Goal: Task Accomplishment & Management: Manage account settings

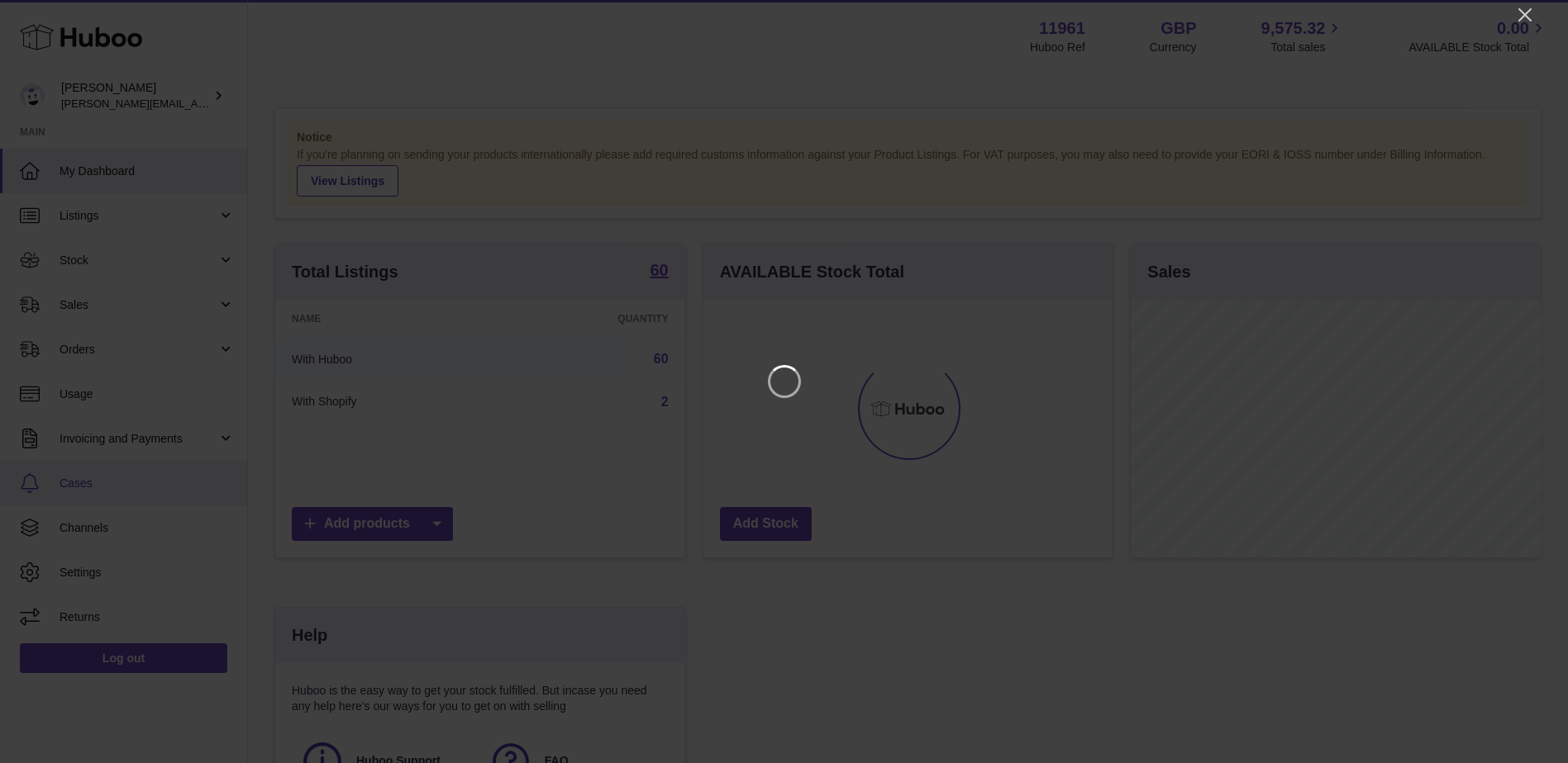
scroll to position [258, 413]
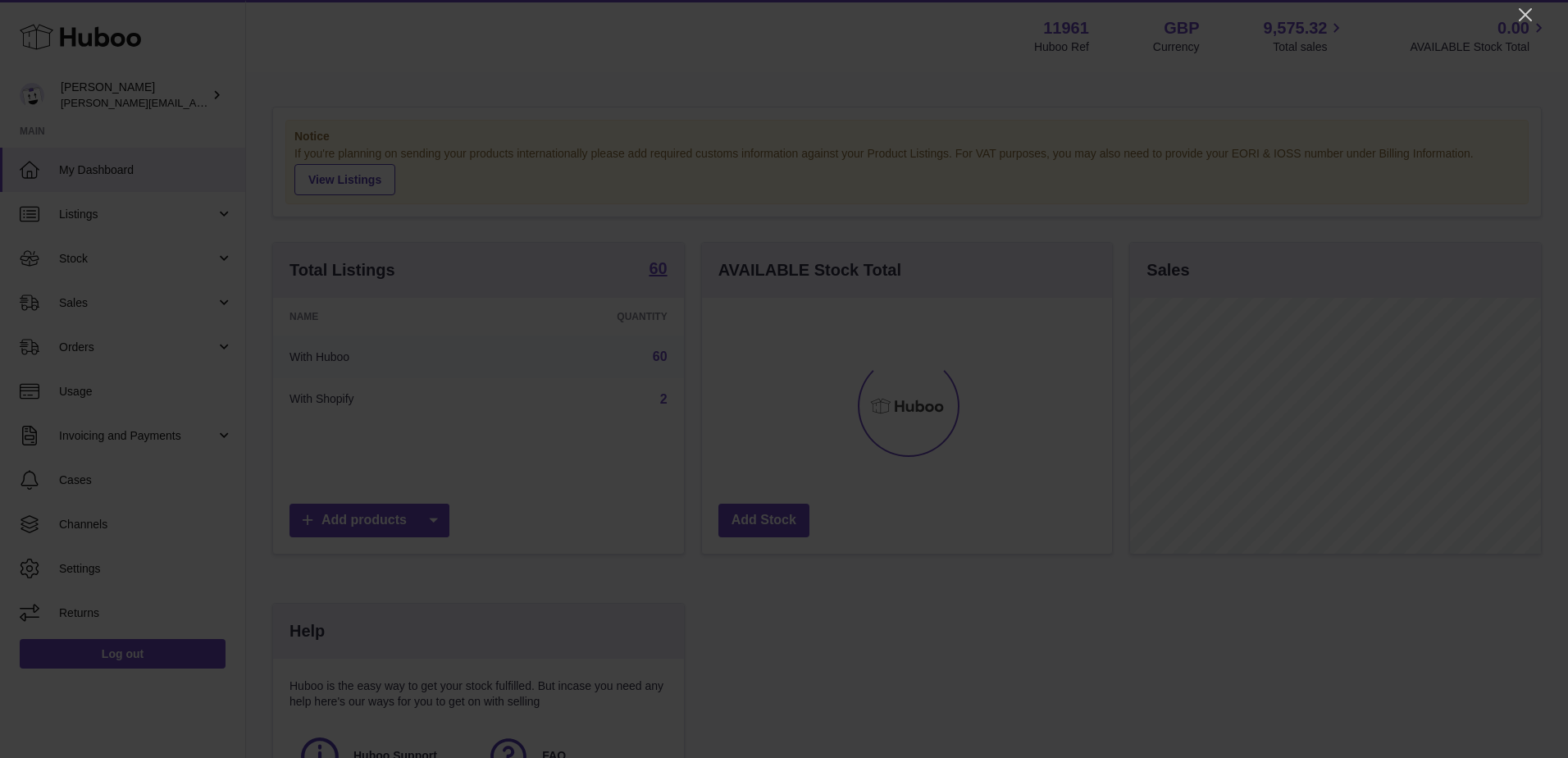
click at [1520, 3] on div at bounding box center [784, 379] width 1568 height 758
click at [1530, 16] on icon "Close" at bounding box center [1525, 15] width 20 height 20
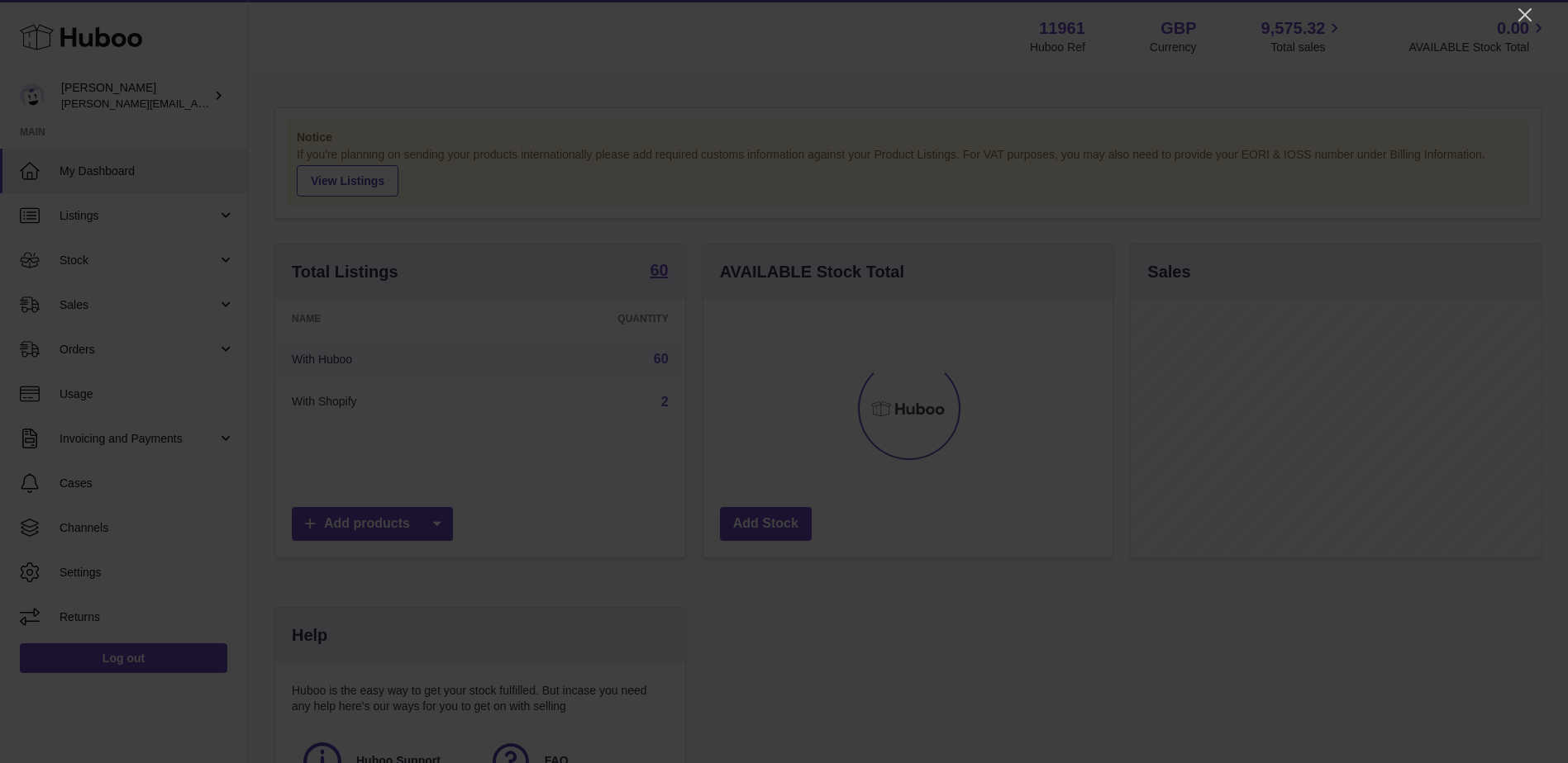
scroll to position [825751, 825997]
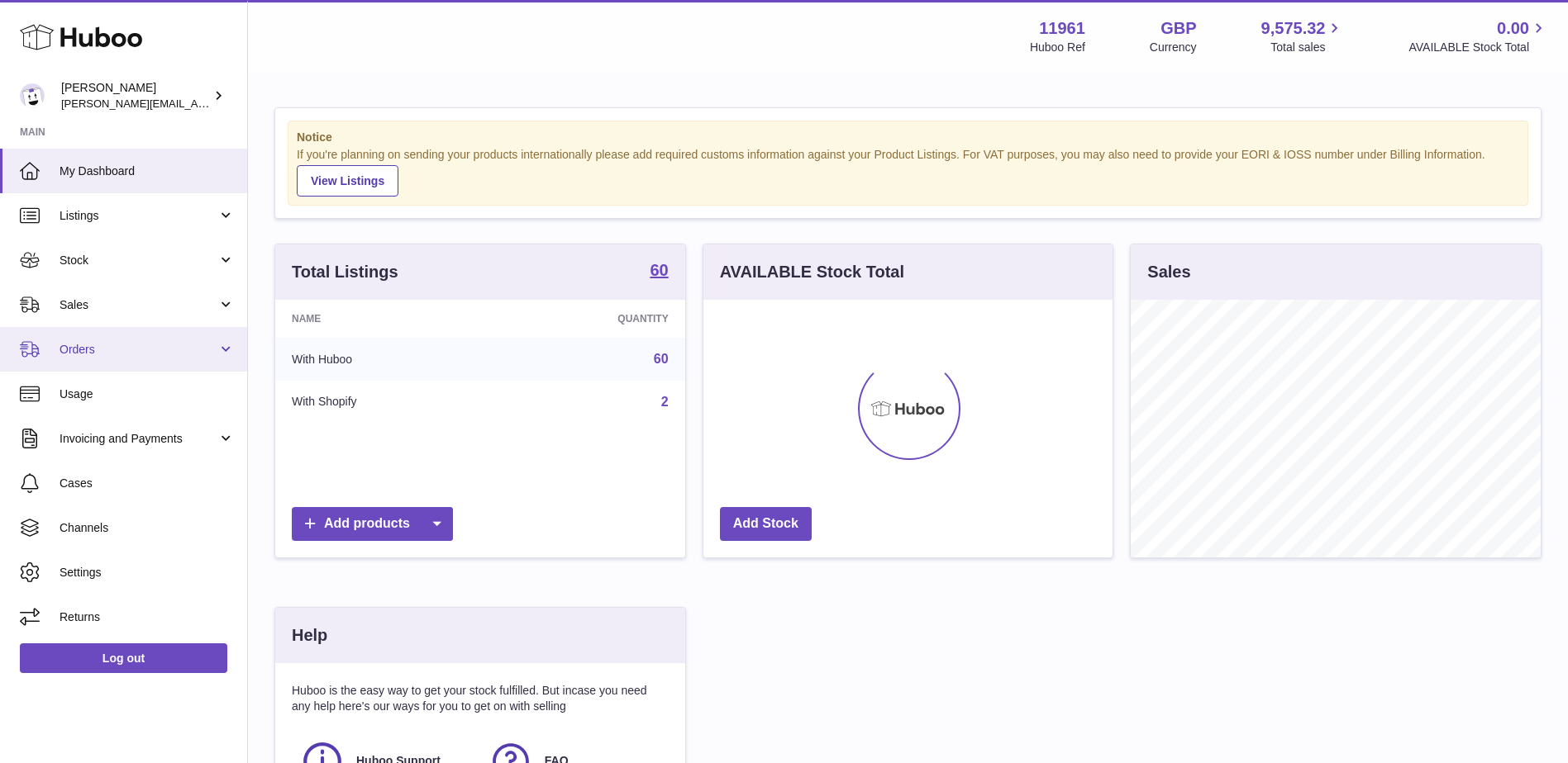
drag, startPoint x: 93, startPoint y: 337, endPoint x: 75, endPoint y: 350, distance: 22.2
click at [91, 339] on link "Orders" at bounding box center [123, 350] width 247 height 45
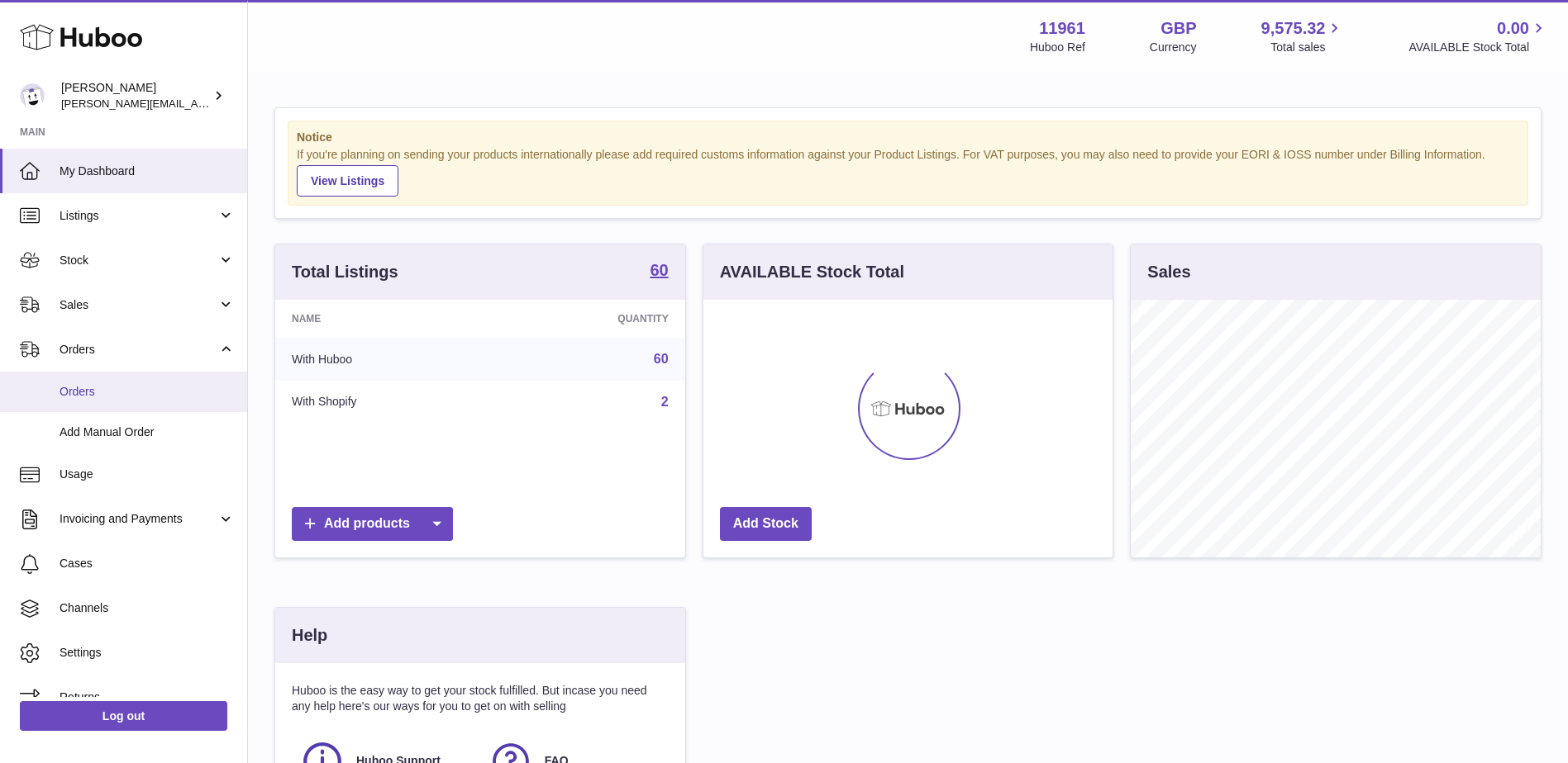
click at [64, 396] on span "Orders" at bounding box center [147, 392] width 175 height 15
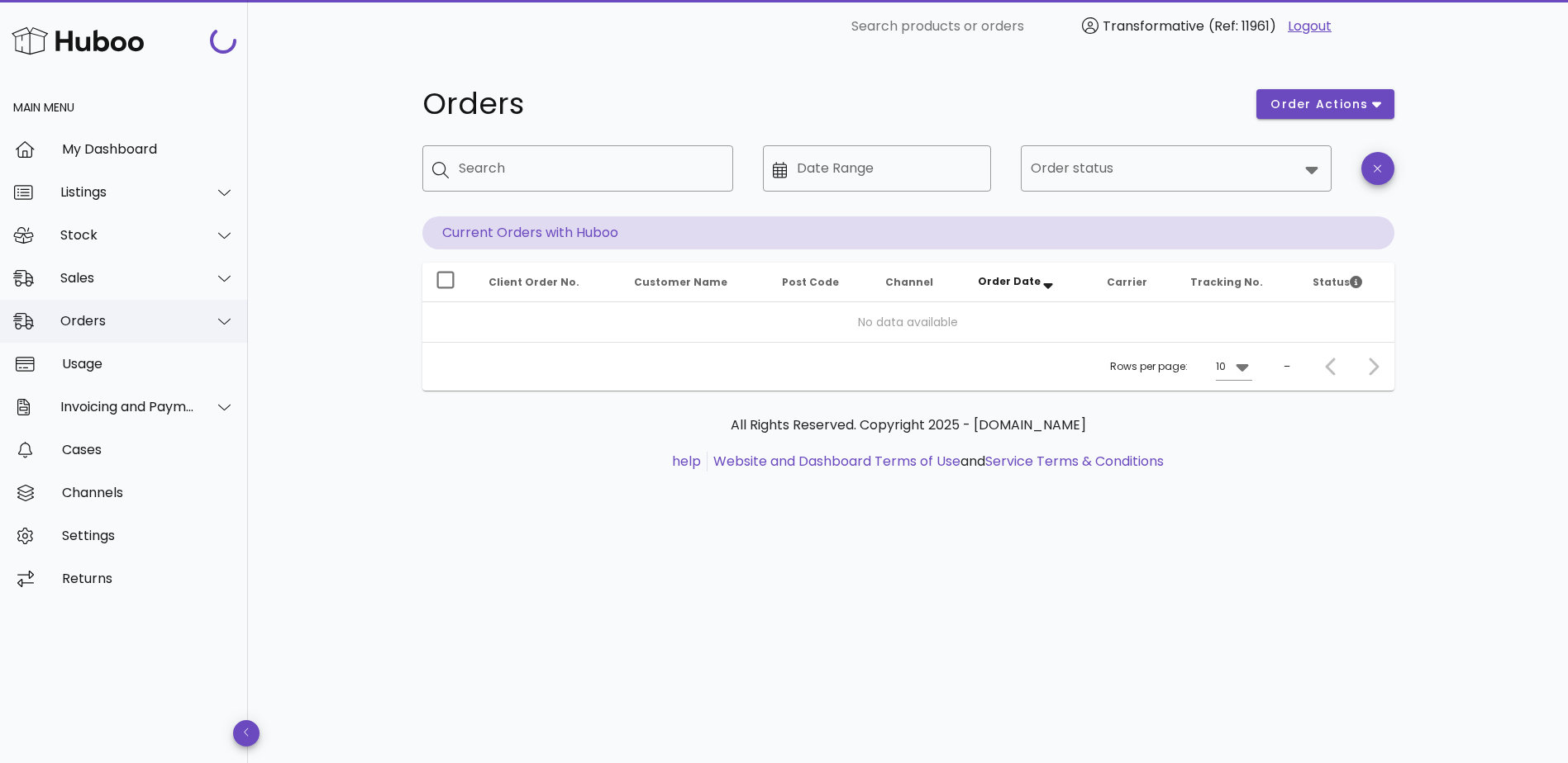
click at [130, 328] on div "Orders" at bounding box center [127, 320] width 135 height 15
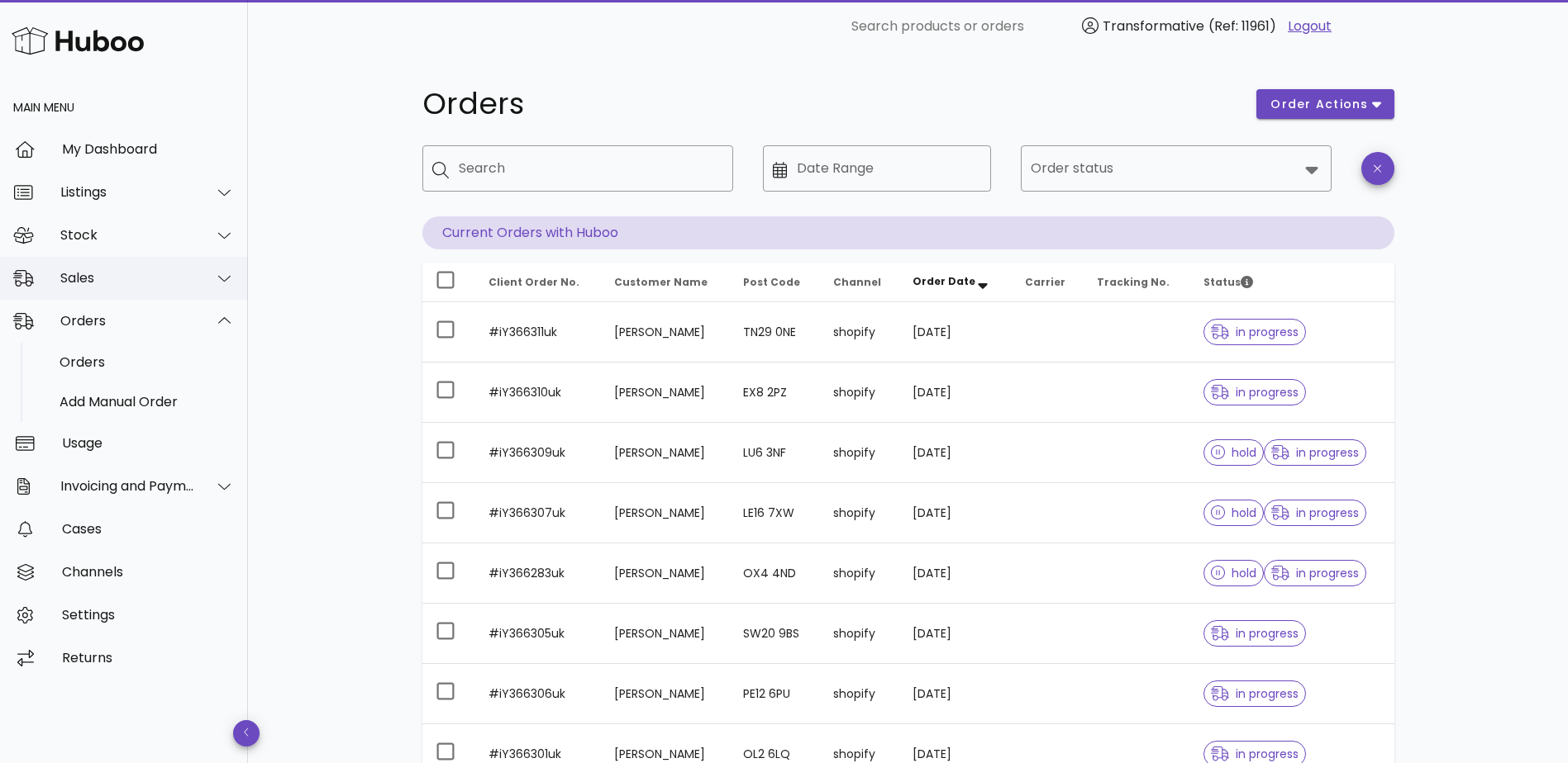
click at [120, 285] on div "Sales" at bounding box center [127, 278] width 135 height 15
click at [110, 355] on div "Add Manual Order" at bounding box center [147, 359] width 175 height 15
click at [110, 314] on div "Sales" at bounding box center [147, 319] width 175 height 15
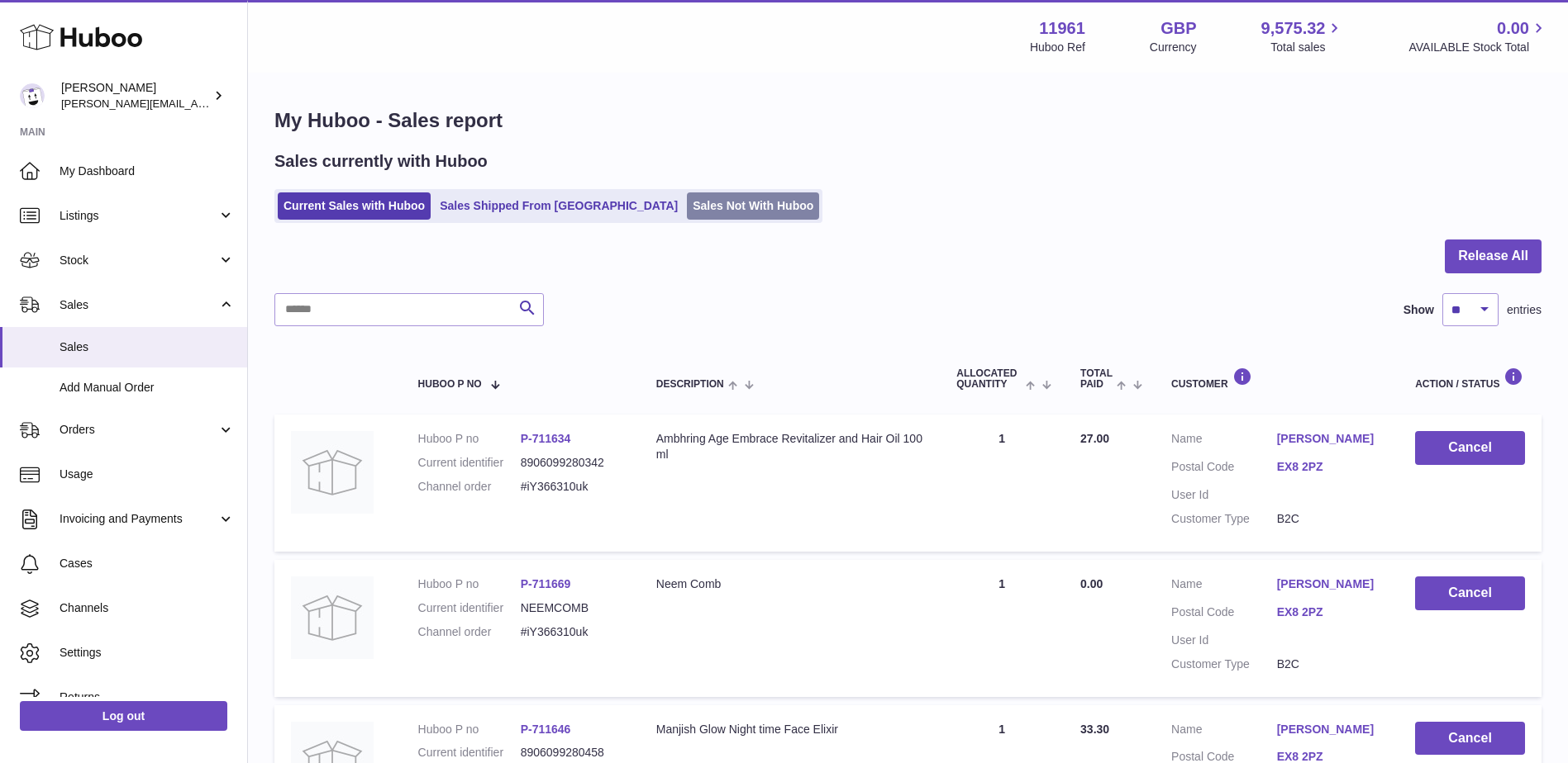
click at [713, 201] on link "Sales Not With Huboo" at bounding box center [753, 206] width 132 height 27
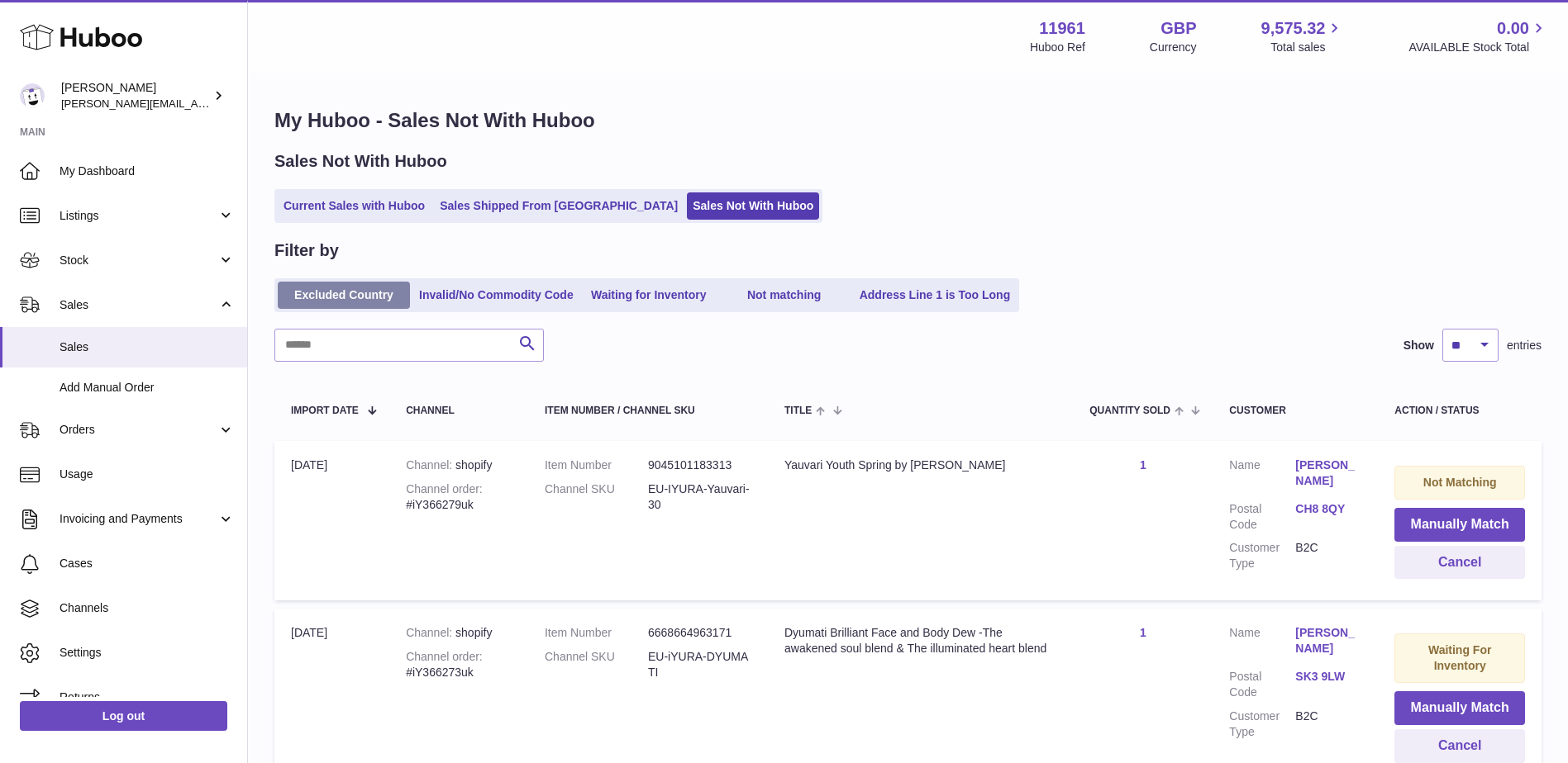
click at [308, 293] on link "Excluded Country" at bounding box center [344, 296] width 132 height 27
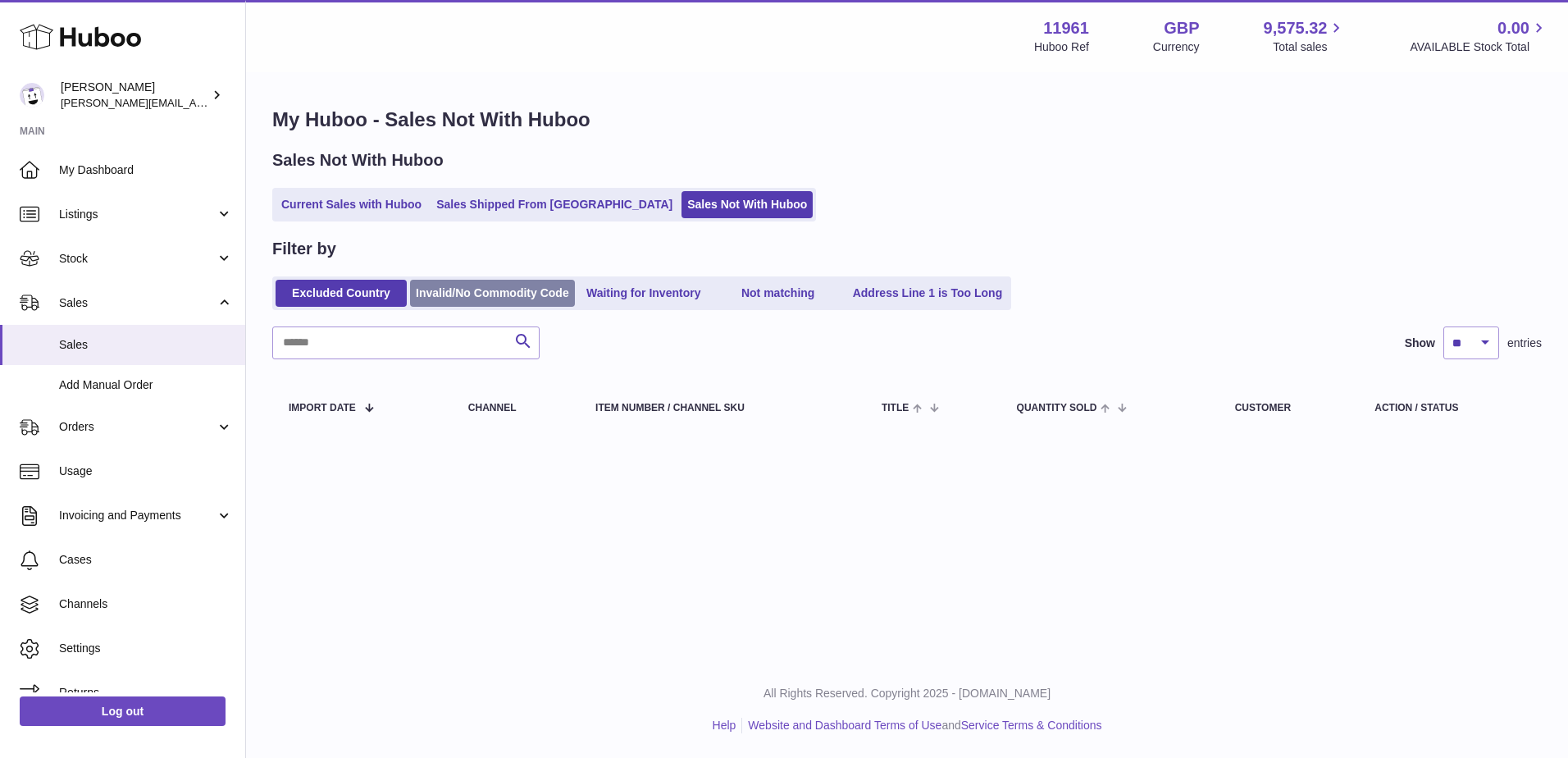
click at [440, 290] on link "Invalid/No Commodity Code" at bounding box center [492, 294] width 165 height 27
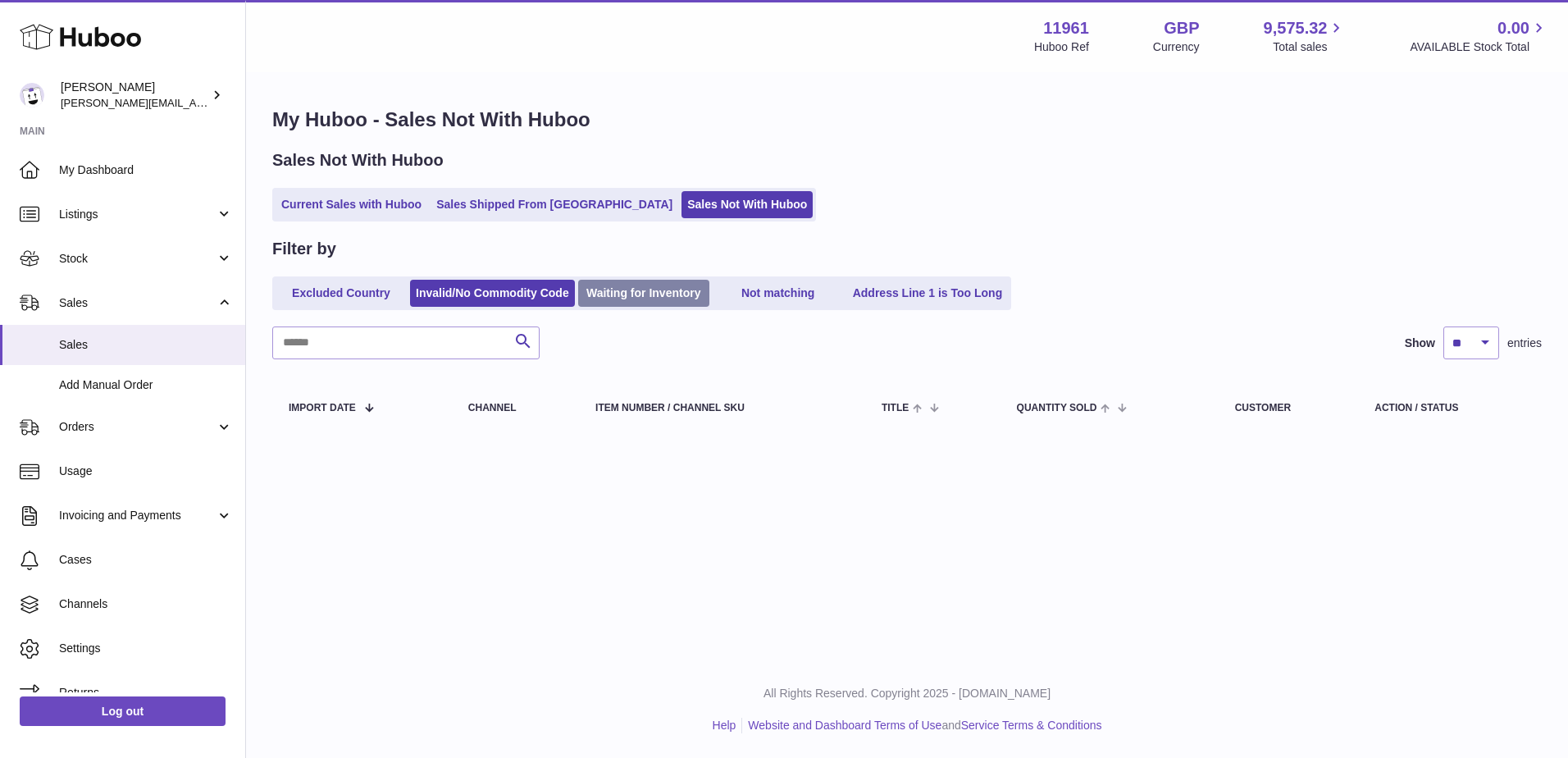
click at [665, 290] on link "Waiting for Inventory" at bounding box center [644, 294] width 131 height 27
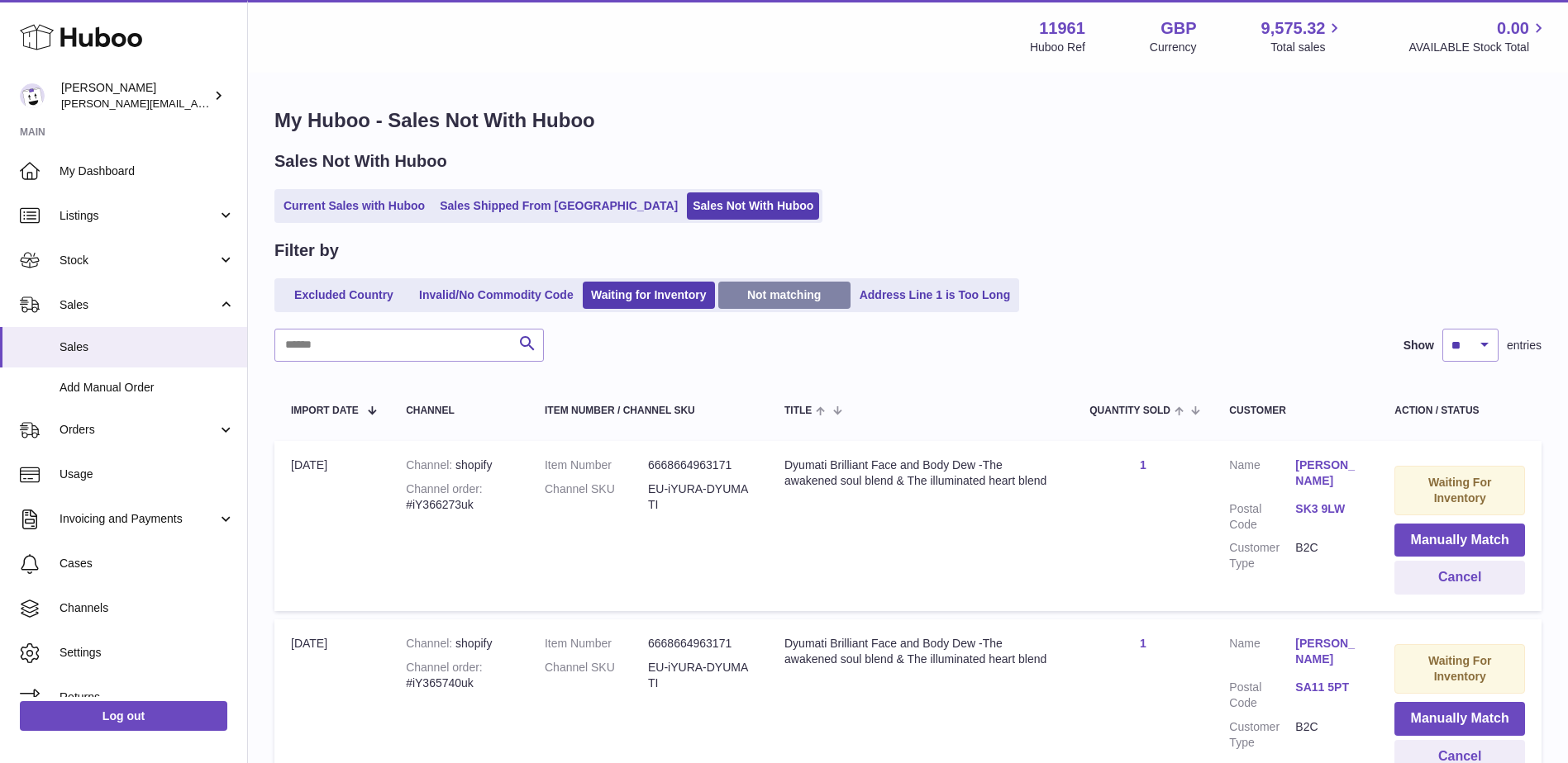
click at [779, 291] on link "Not matching" at bounding box center [784, 296] width 132 height 27
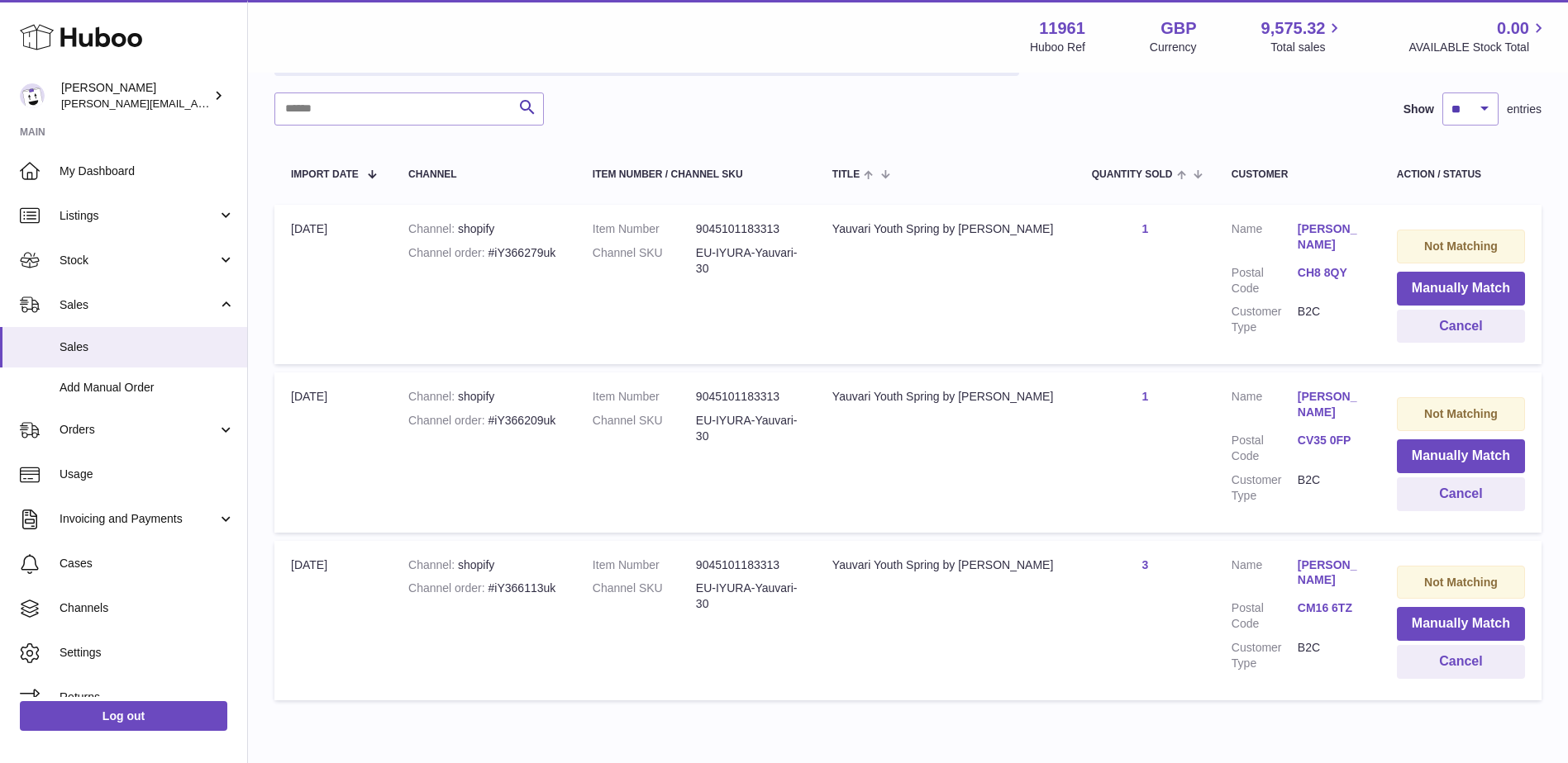
scroll to position [147, 0]
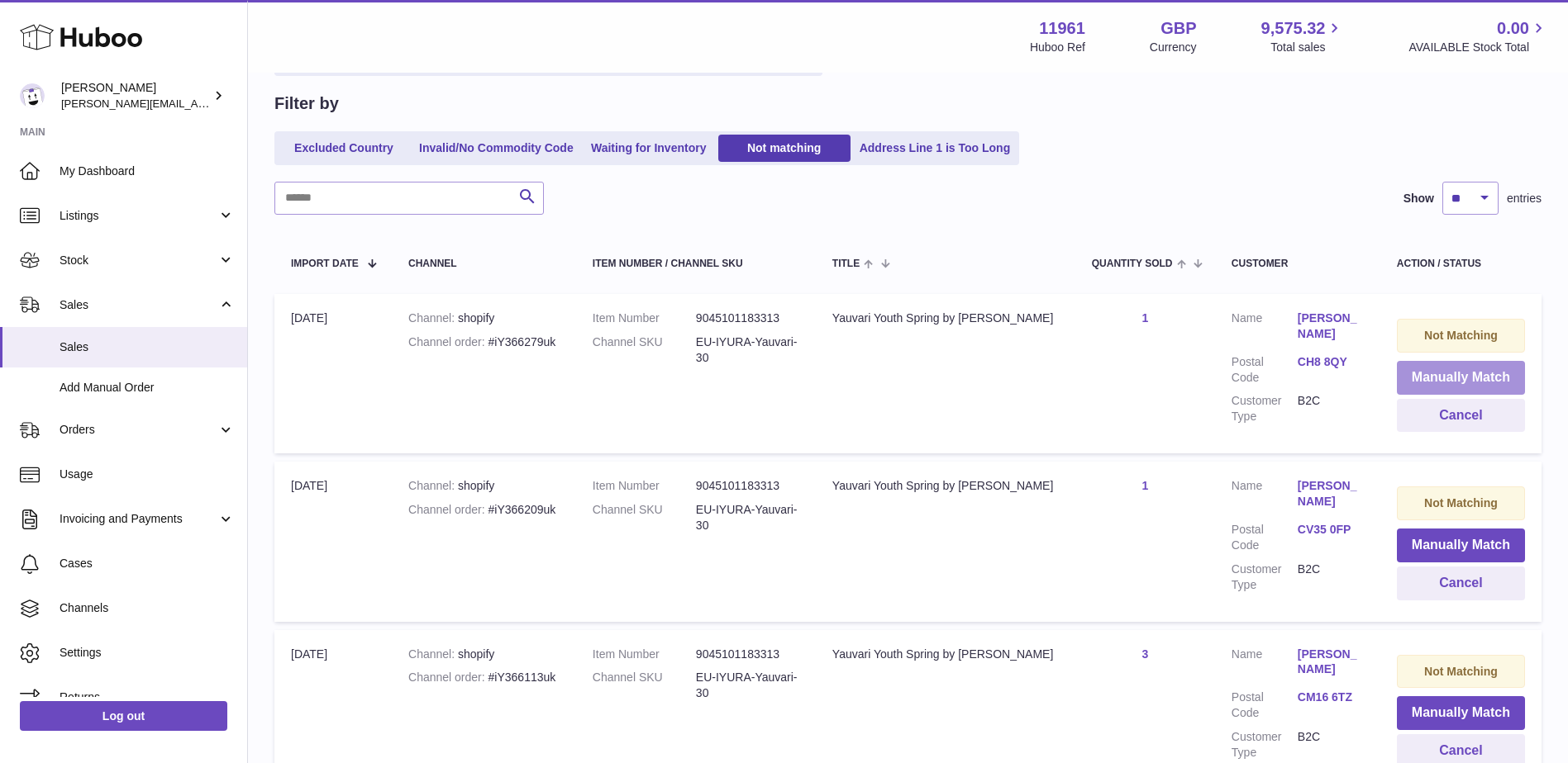
click at [1491, 371] on button "Manually Match" at bounding box center [1461, 377] width 128 height 34
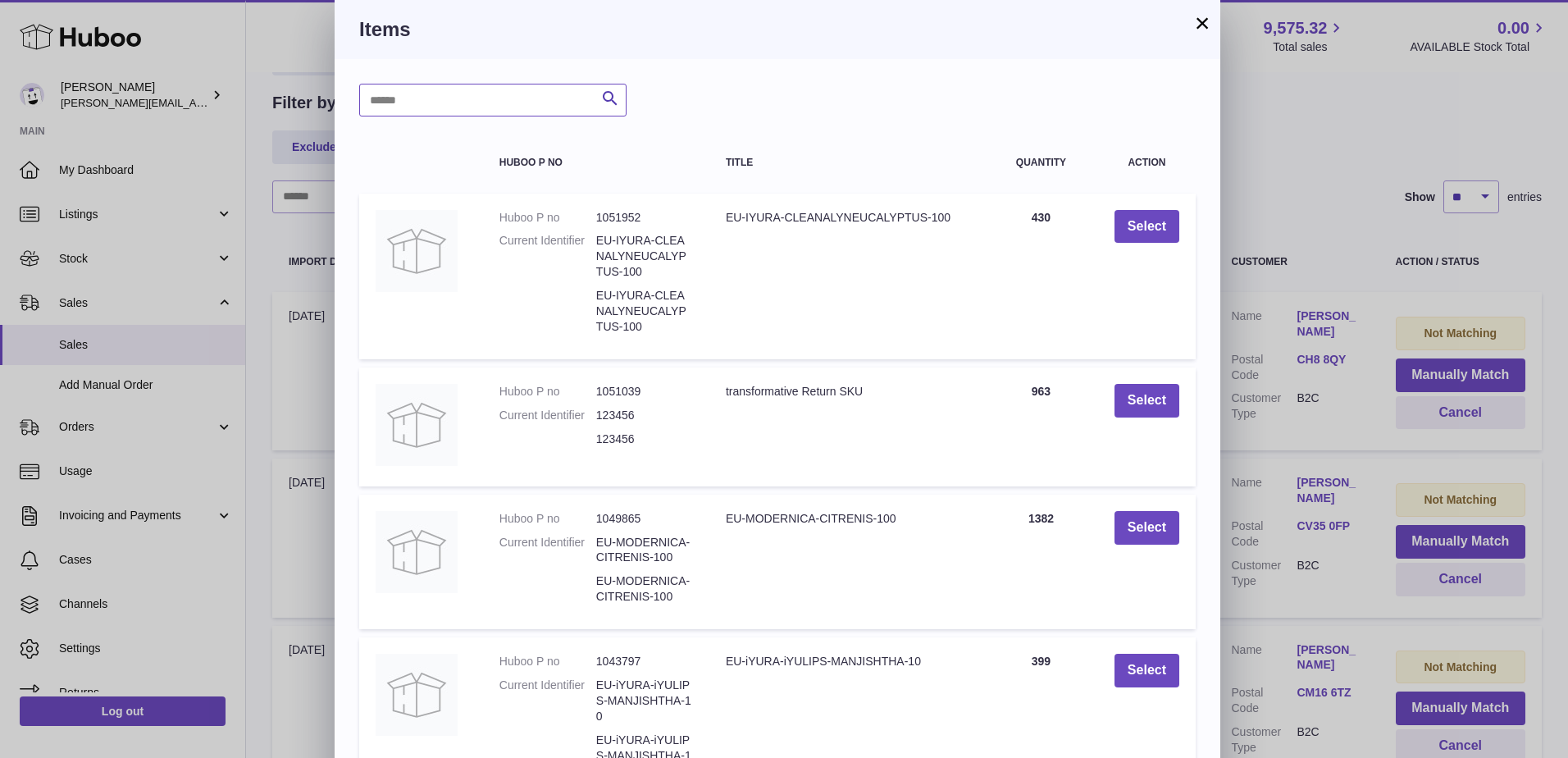
click at [493, 108] on input "text" at bounding box center [492, 100] width 267 height 32
type input "*******"
click at [607, 96] on icon "submit" at bounding box center [610, 99] width 20 height 20
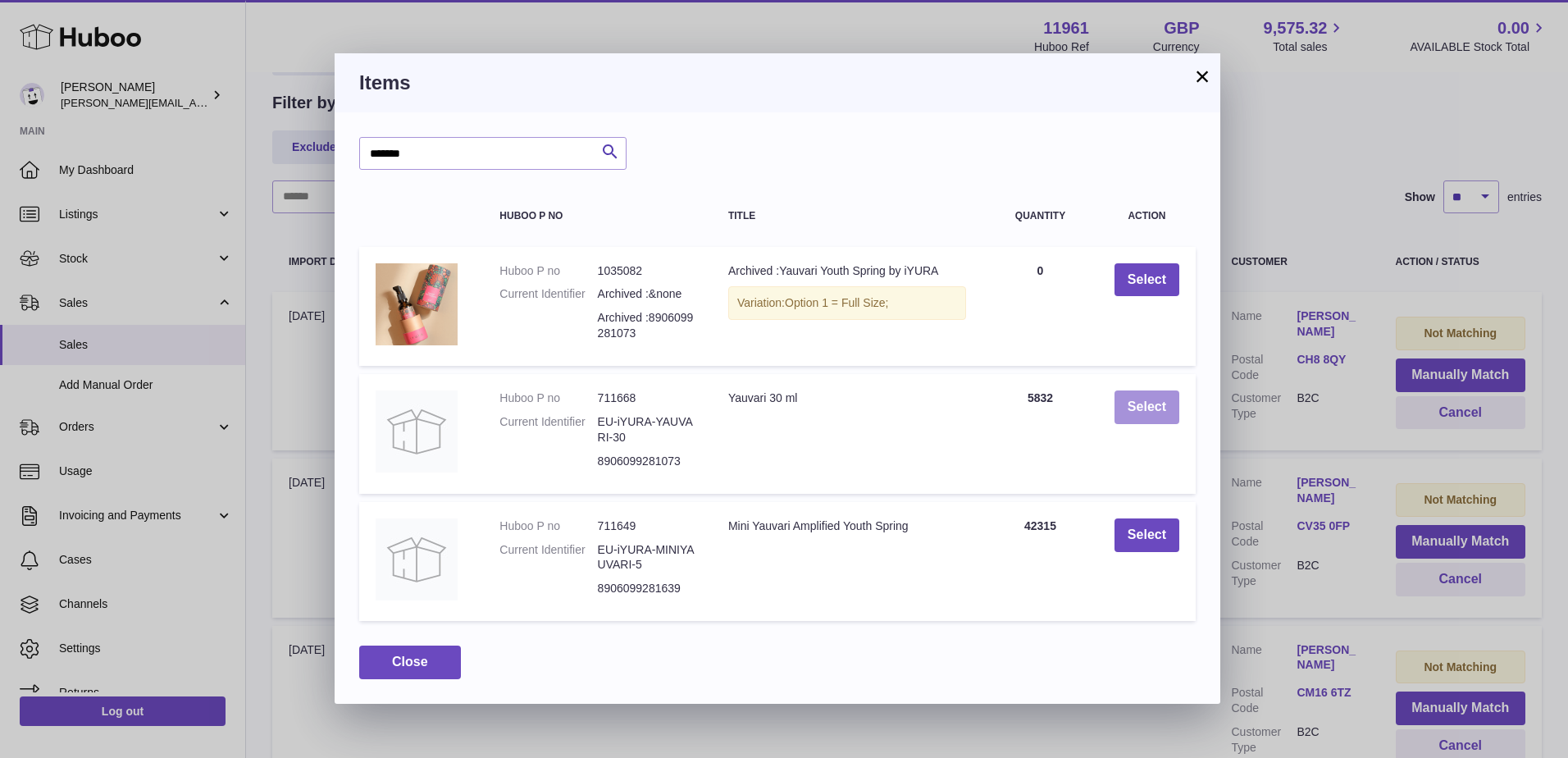
click at [1147, 398] on button "Select" at bounding box center [1147, 407] width 65 height 33
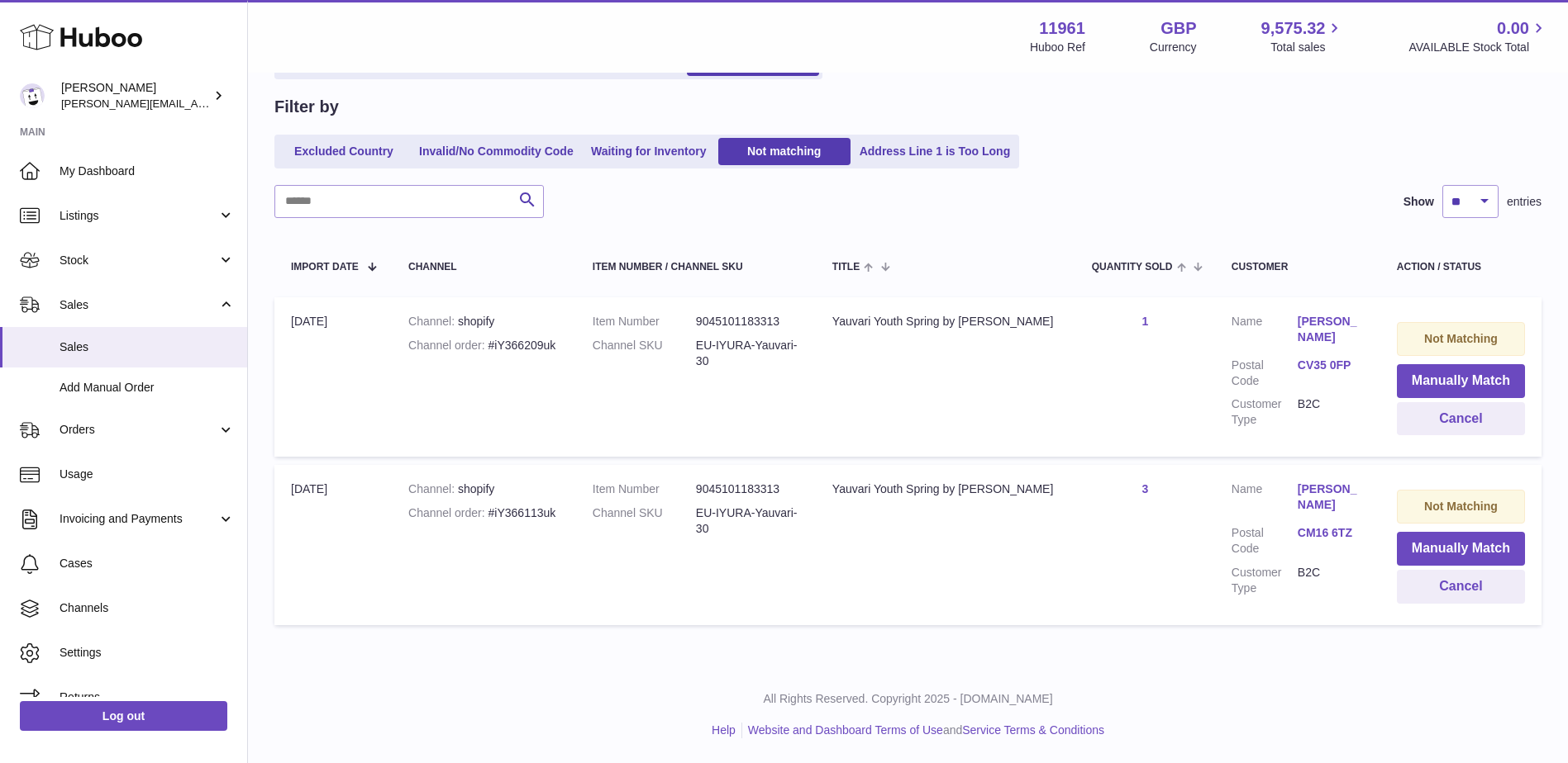
scroll to position [143, 0]
click at [1529, 375] on td "Not Matching Manually Match Cancel" at bounding box center [1460, 377] width 161 height 160
click at [1463, 370] on button "Manually Match" at bounding box center [1461, 381] width 128 height 34
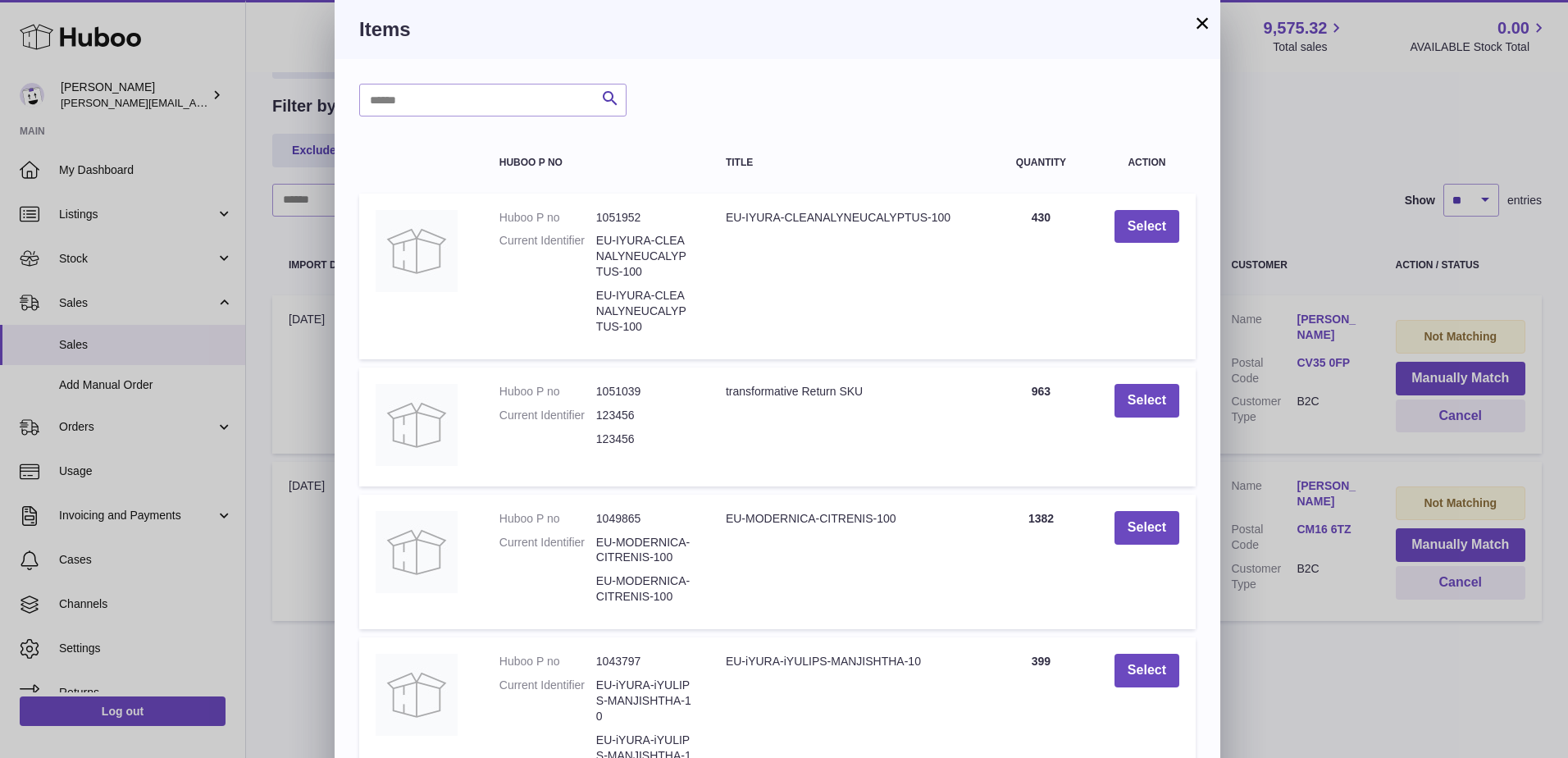
click at [433, 73] on div "Search Huboo P no Title Quantity Action Huboo P no 1051952 Current Identifier E…" at bounding box center [777, 574] width 886 height 1030
click at [422, 99] on input "text" at bounding box center [492, 100] width 267 height 32
type input "*******"
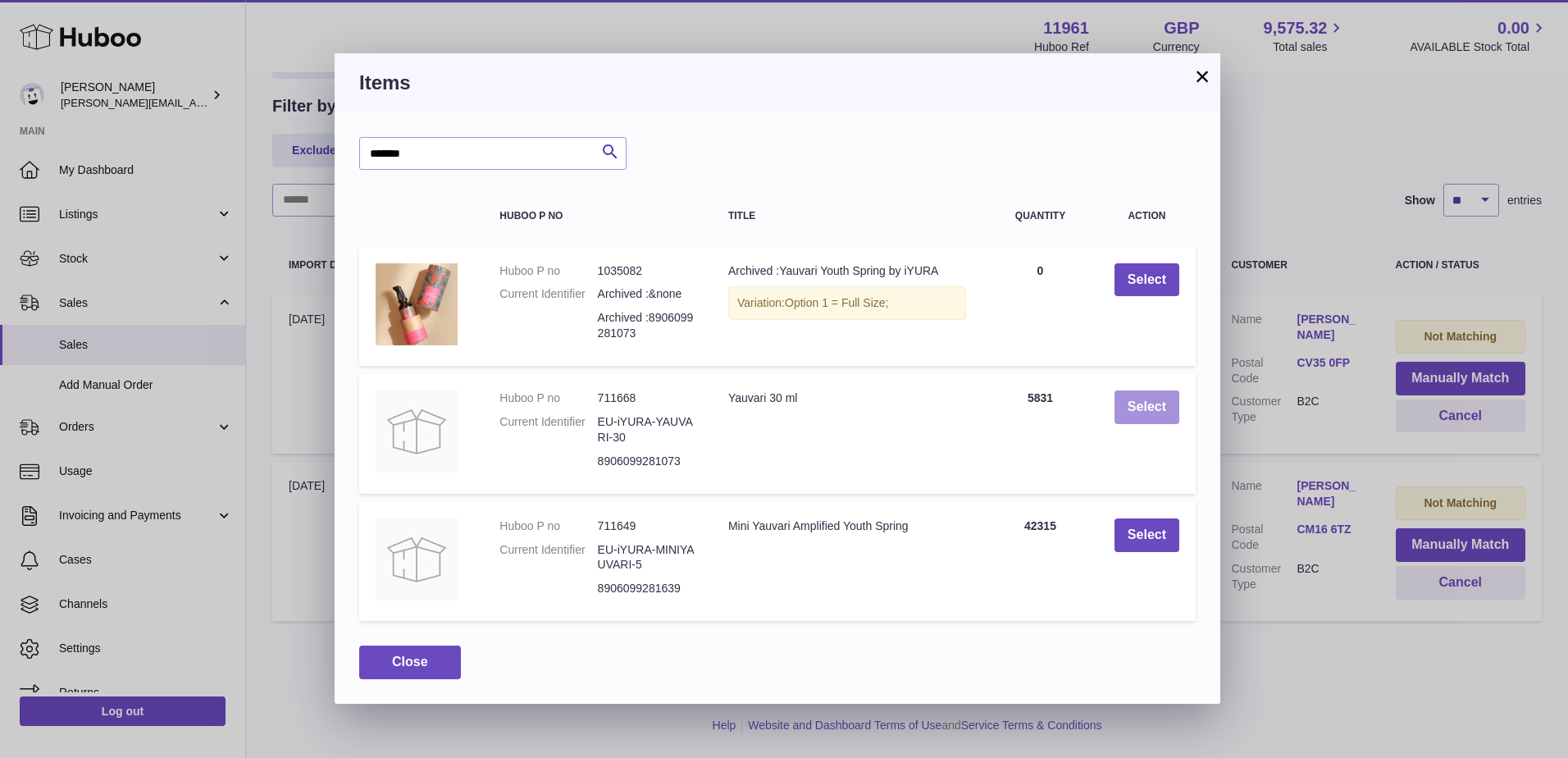
click at [1142, 398] on button "Select" at bounding box center [1147, 407] width 65 height 33
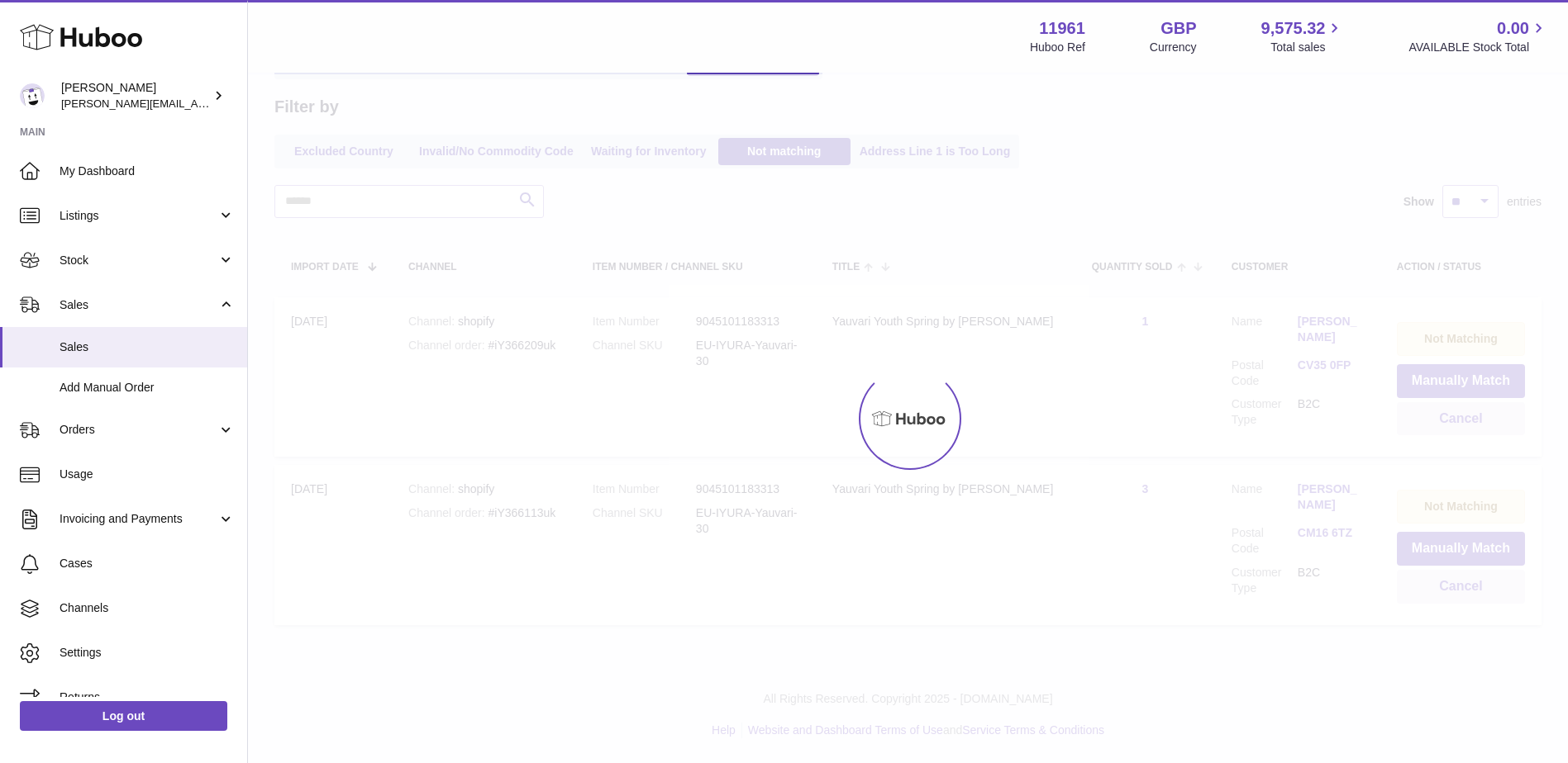
scroll to position [0, 0]
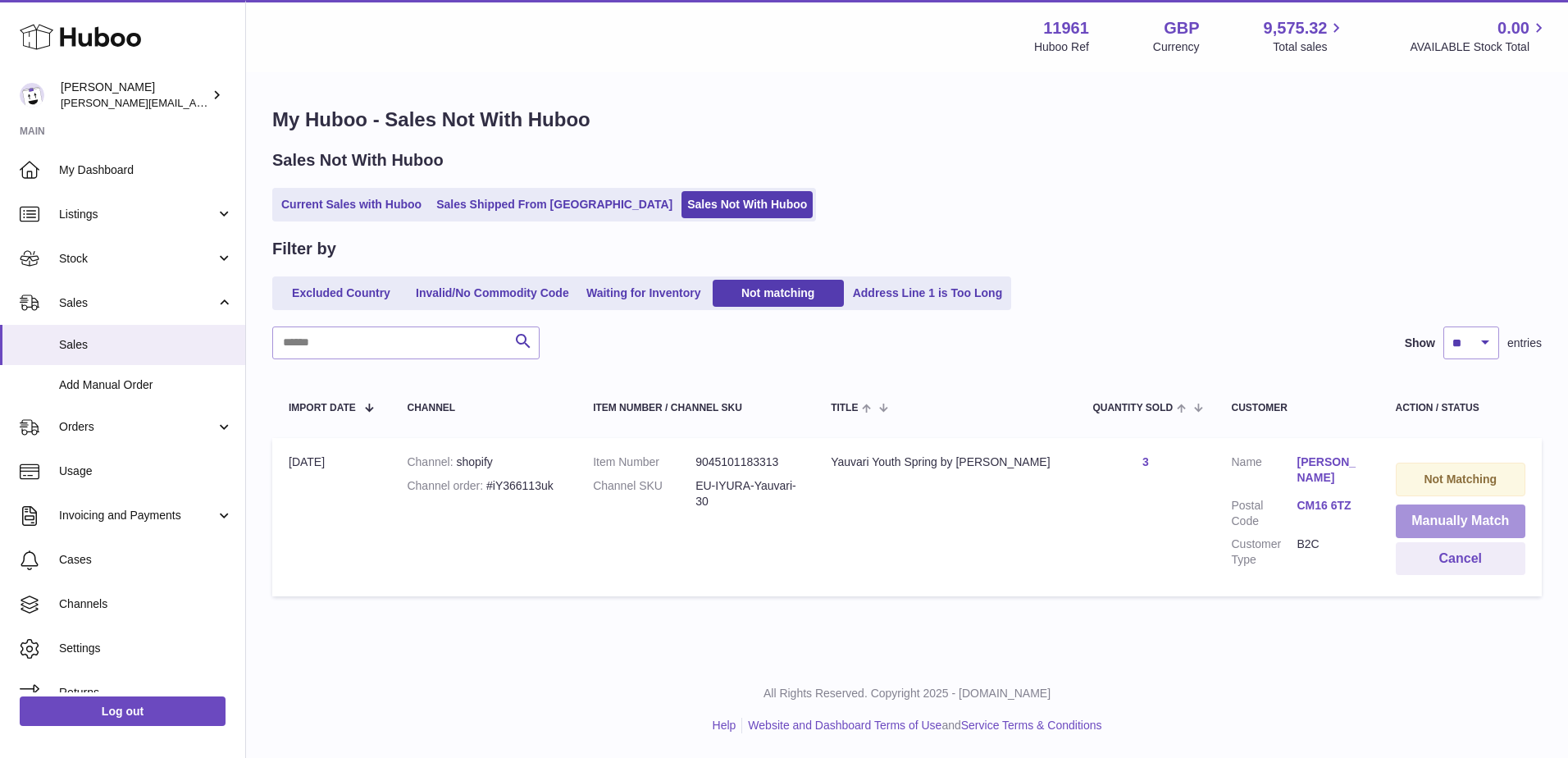
click at [1453, 537] on button "Manually Match" at bounding box center [1461, 521] width 131 height 33
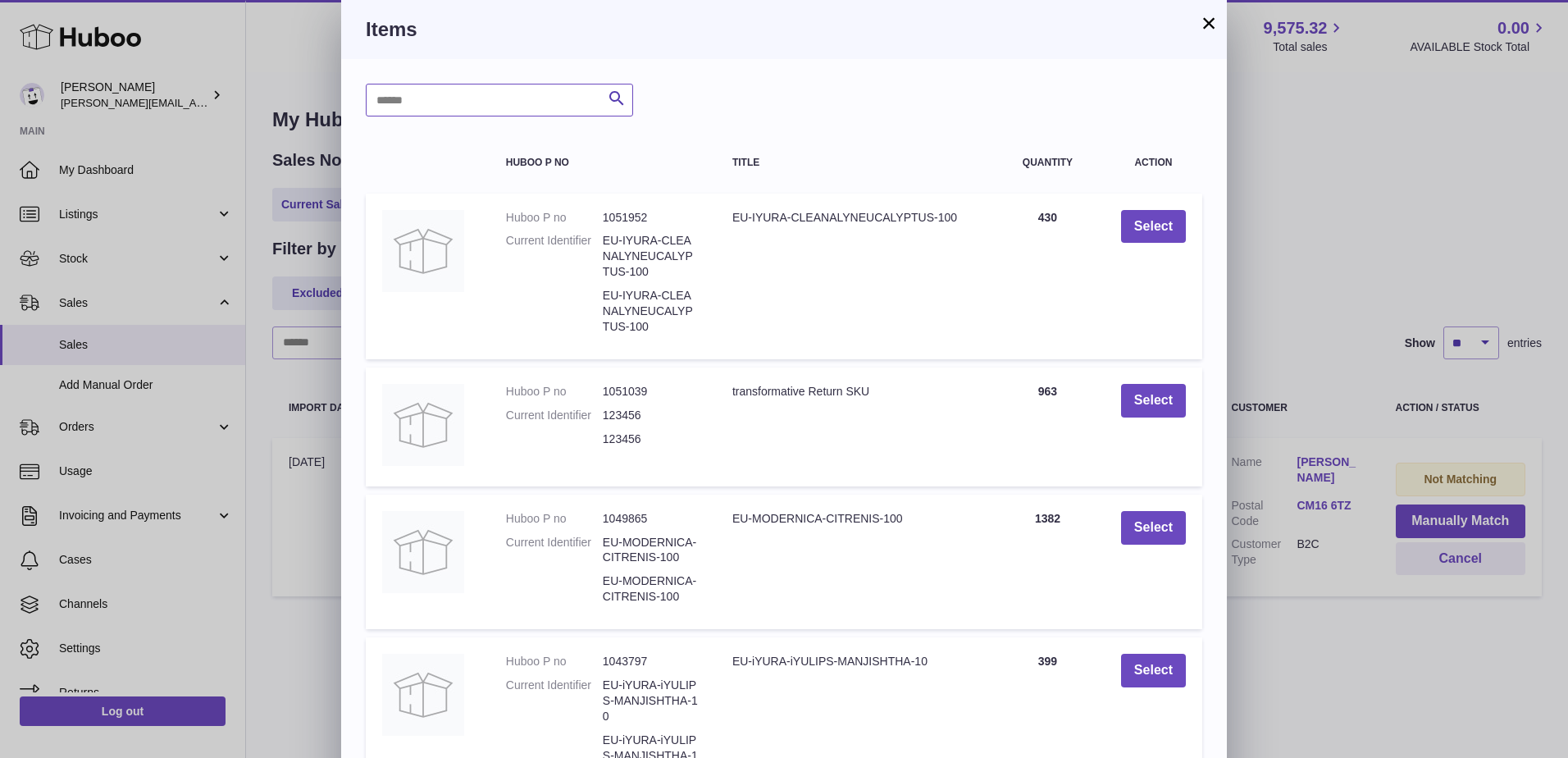
click at [549, 96] on input "text" at bounding box center [499, 100] width 267 height 32
type input "*******"
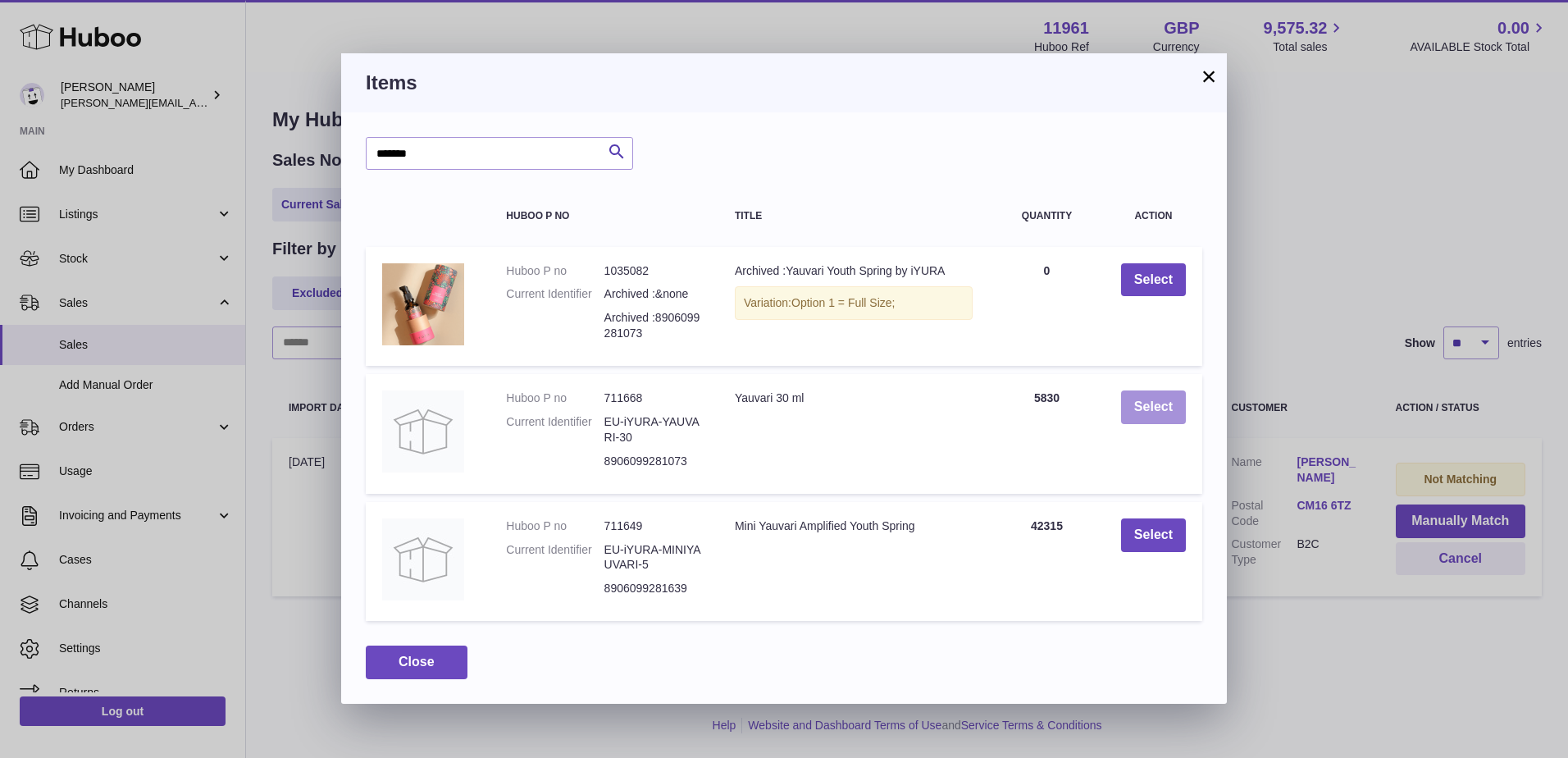
click at [1182, 415] on button "Select" at bounding box center [1153, 407] width 65 height 33
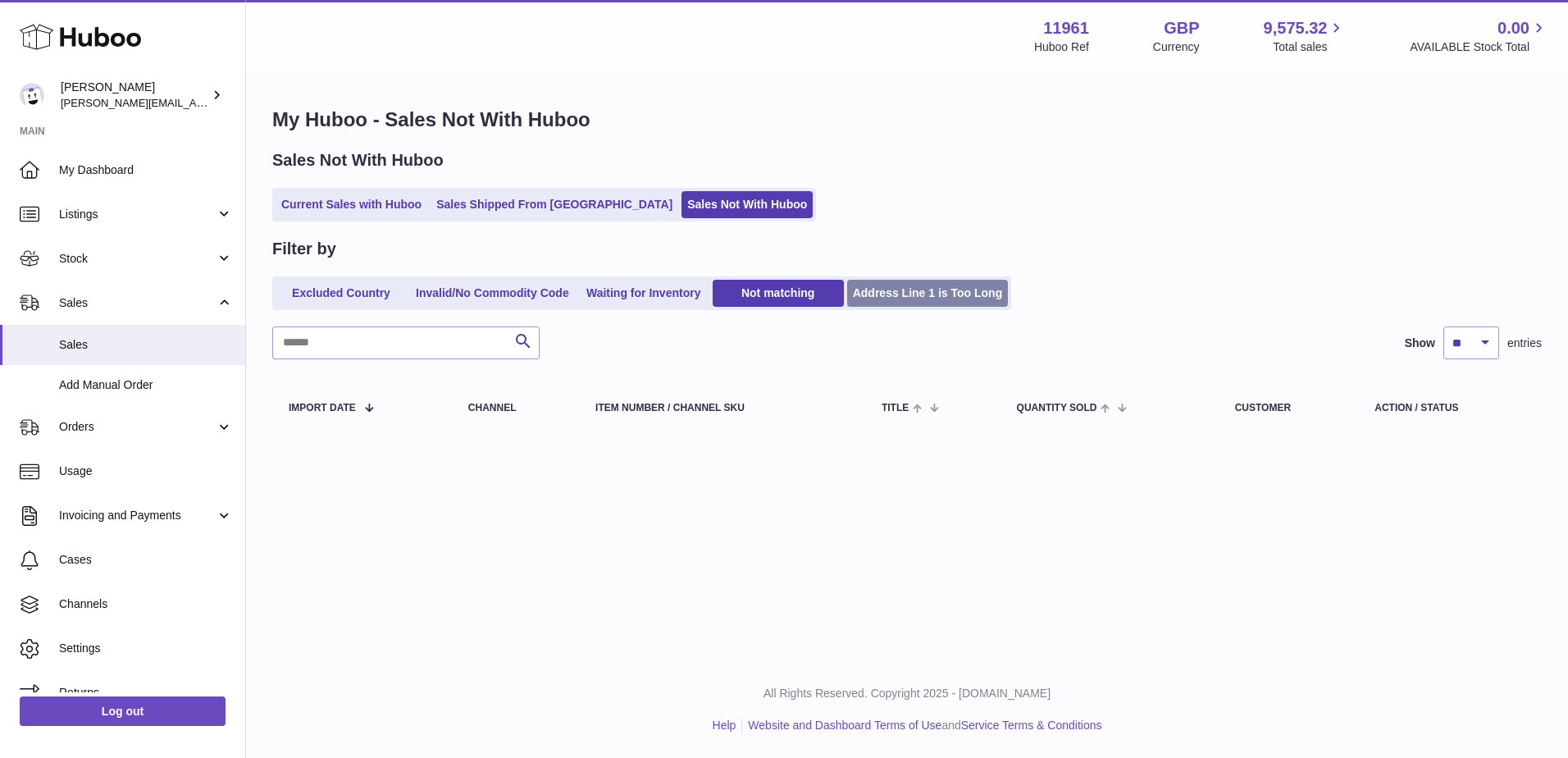
click at [950, 281] on link "Address Line 1 is Too Long" at bounding box center [927, 294] width 161 height 27
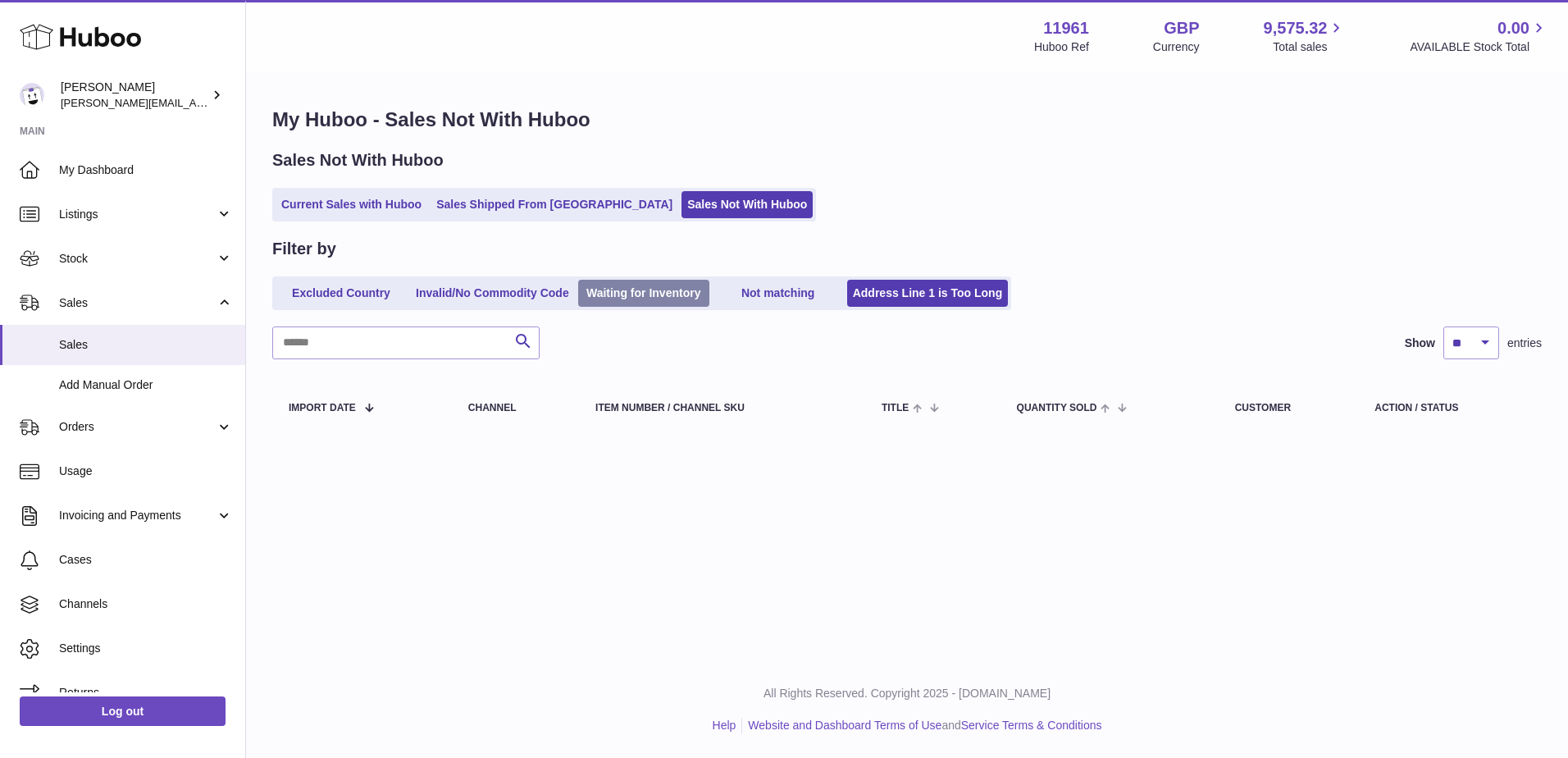
click at [648, 300] on link "Waiting for Inventory" at bounding box center [644, 294] width 131 height 27
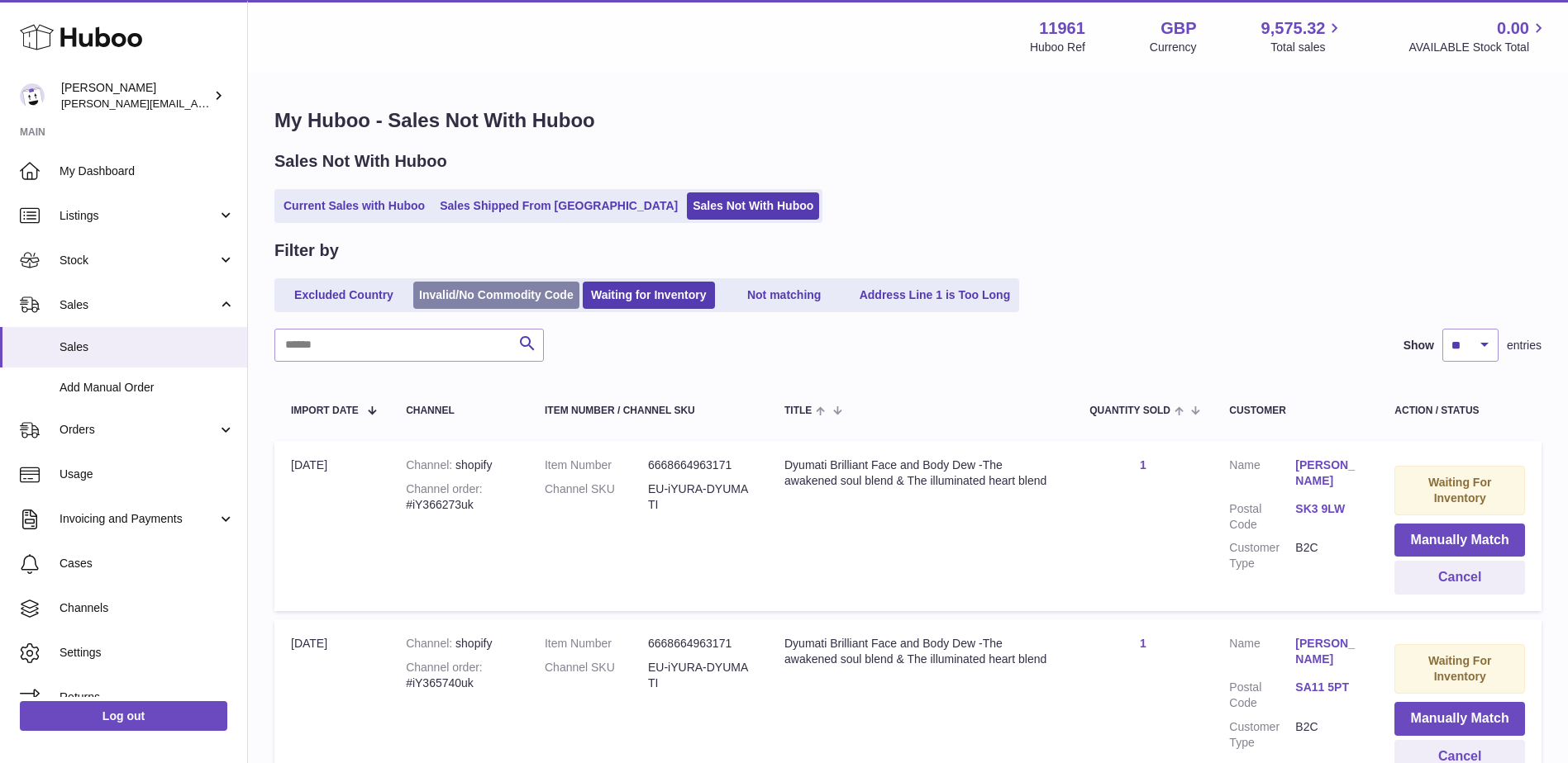
click at [533, 297] on link "Invalid/No Commodity Code" at bounding box center [496, 296] width 166 height 27
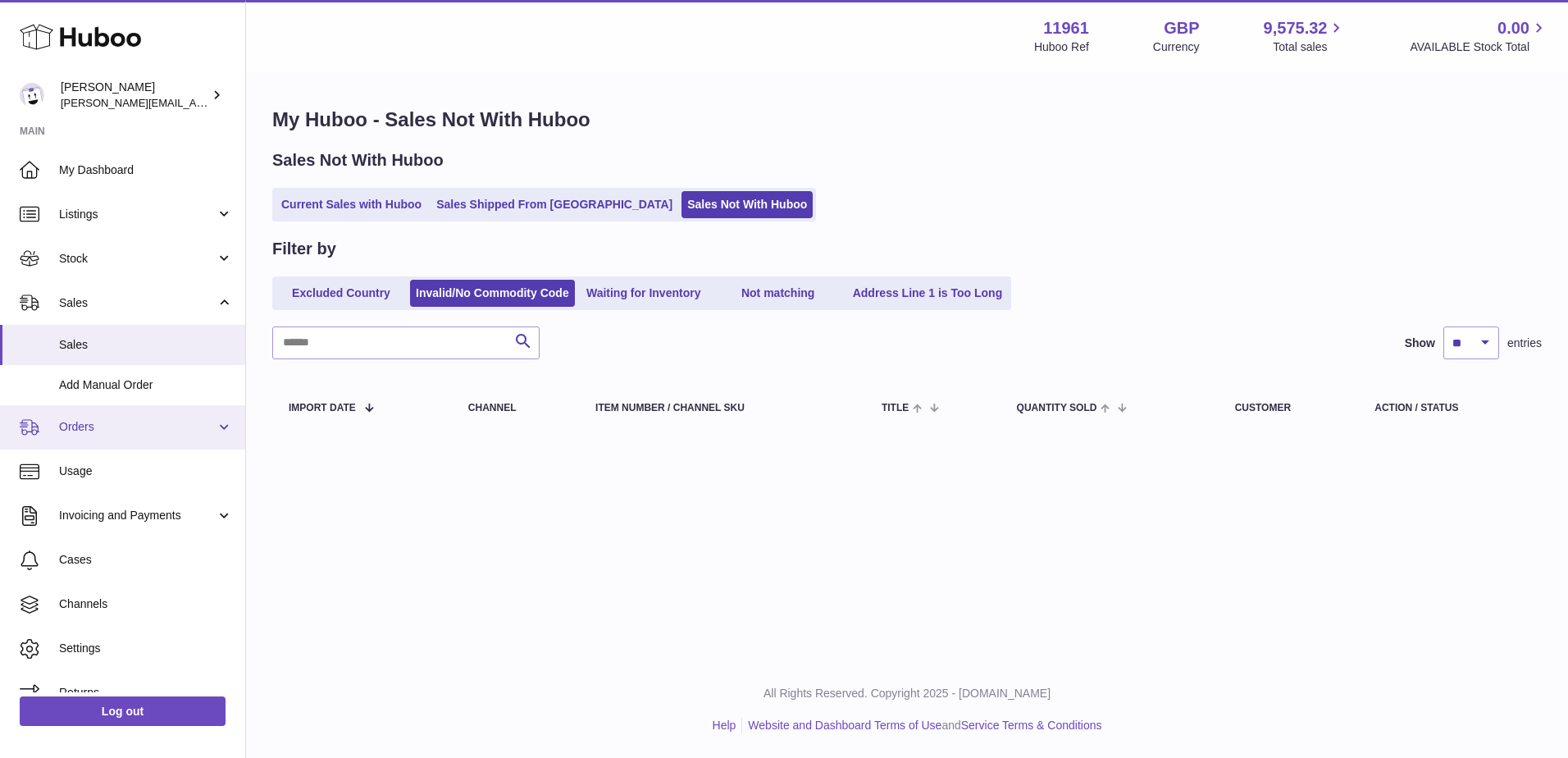
click at [78, 434] on span "Orders" at bounding box center [137, 427] width 157 height 15
click at [605, 298] on link "Waiting for Inventory" at bounding box center [644, 294] width 131 height 27
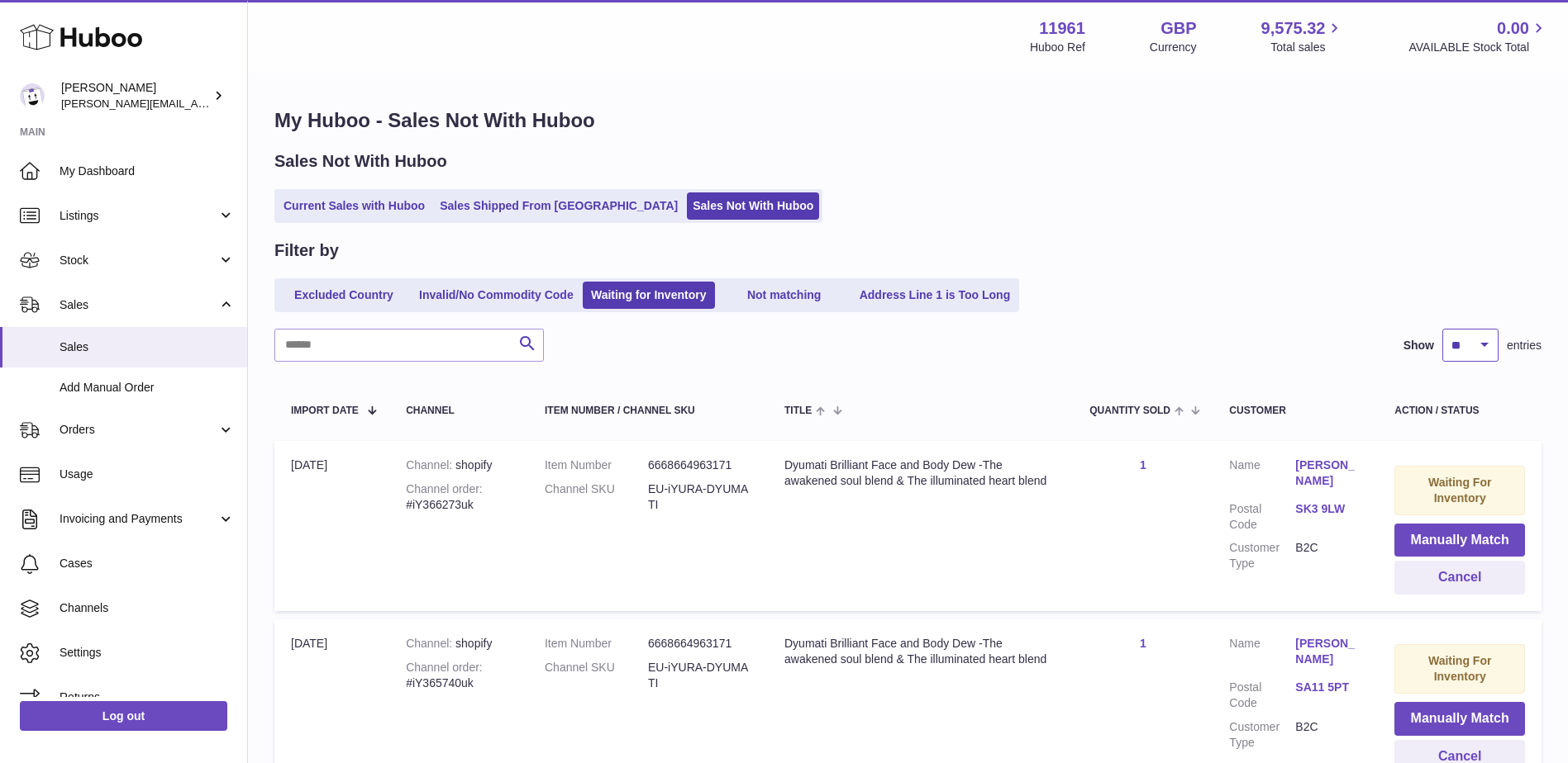
click at [1455, 344] on select "** ** ** ***" at bounding box center [1470, 345] width 56 height 33
select select "***"
click at [1442, 329] on select "** ** ** ***" at bounding box center [1470, 345] width 56 height 33
